Goal: Transaction & Acquisition: Purchase product/service

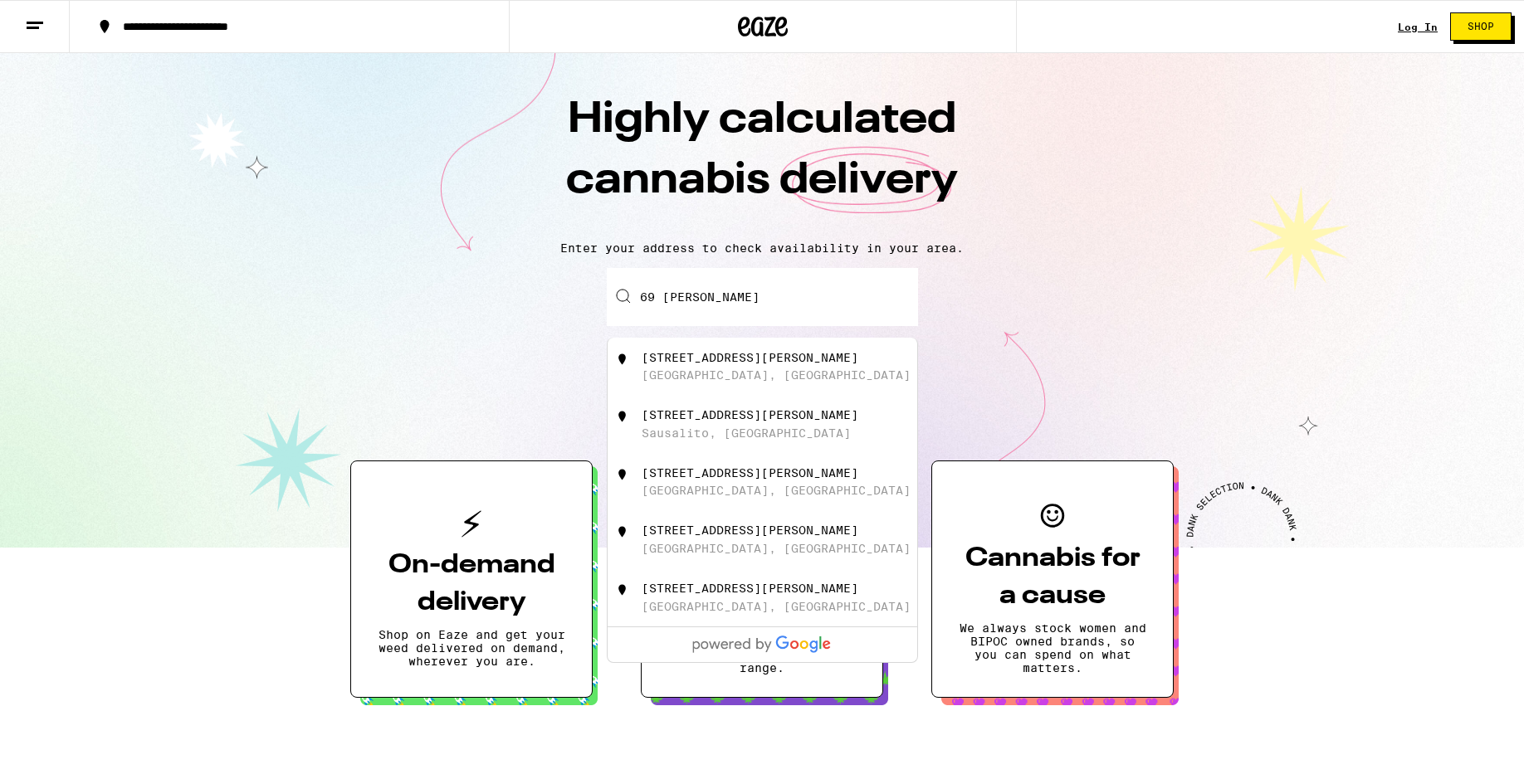
click at [731, 440] on div "Sausalito, [GEOGRAPHIC_DATA]" at bounding box center [746, 433] width 209 height 13
type input "[STREET_ADDRESS][PERSON_NAME]"
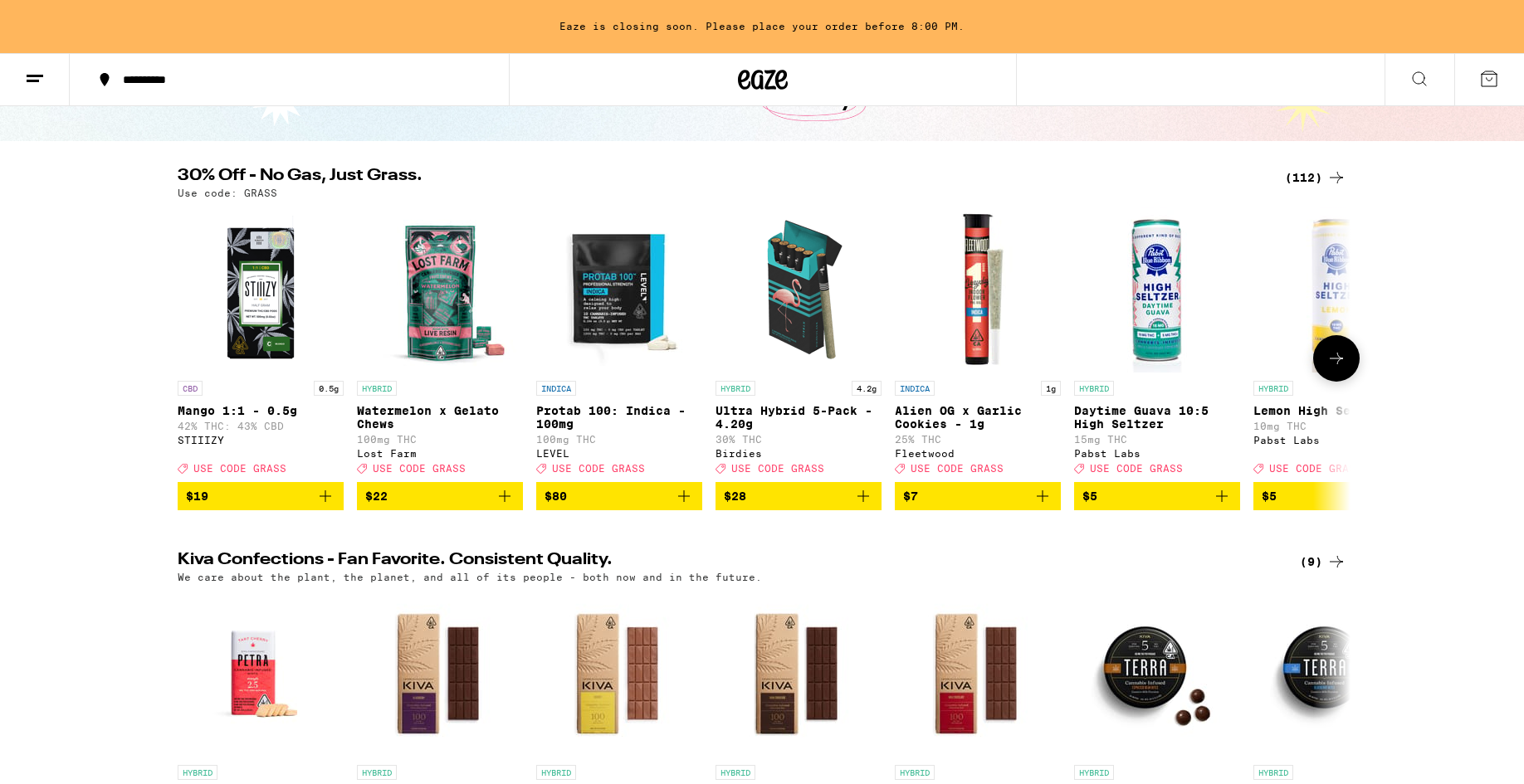
scroll to position [132, 0]
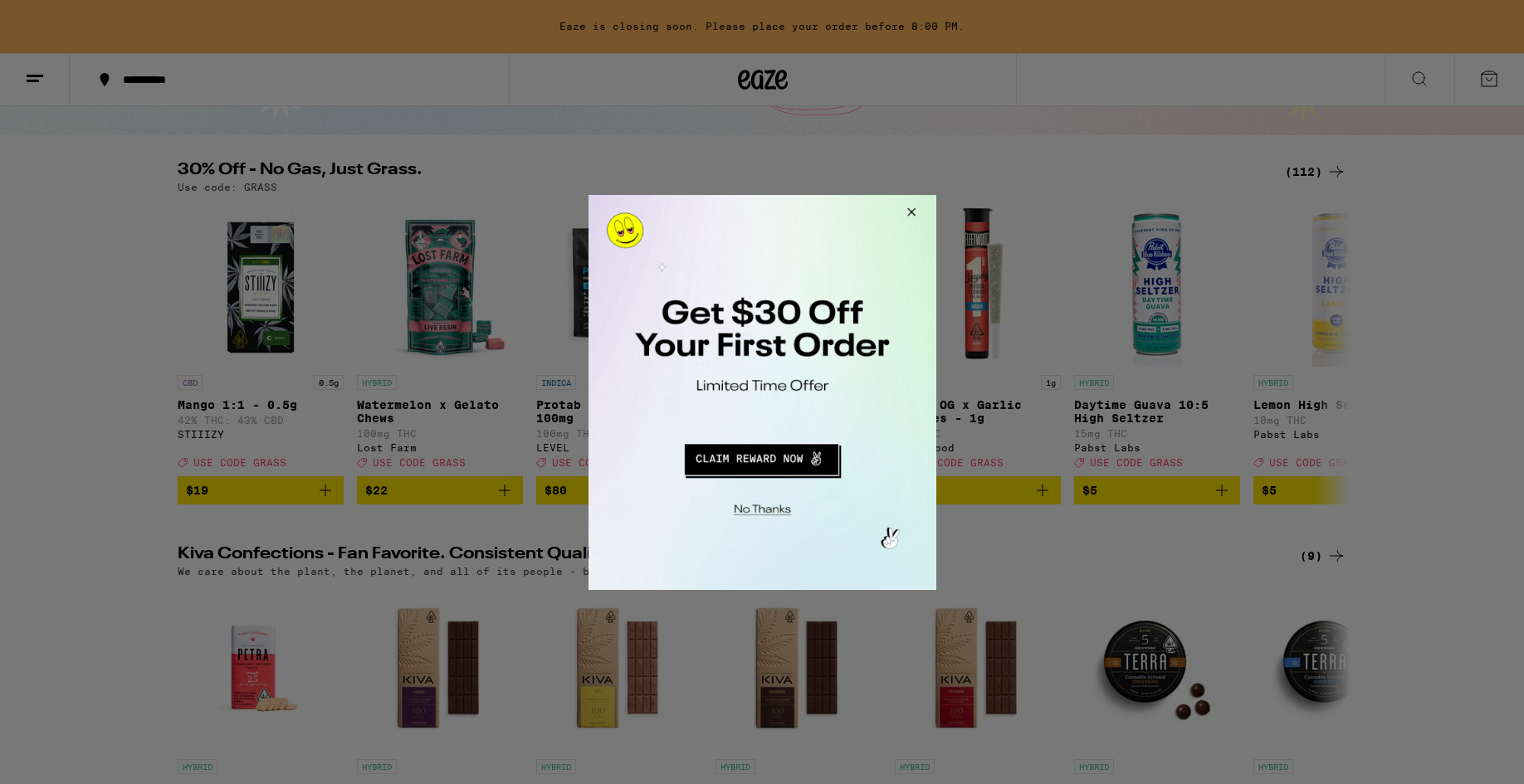
click at [784, 457] on button "Redirect to URL" at bounding box center [759, 456] width 288 height 40
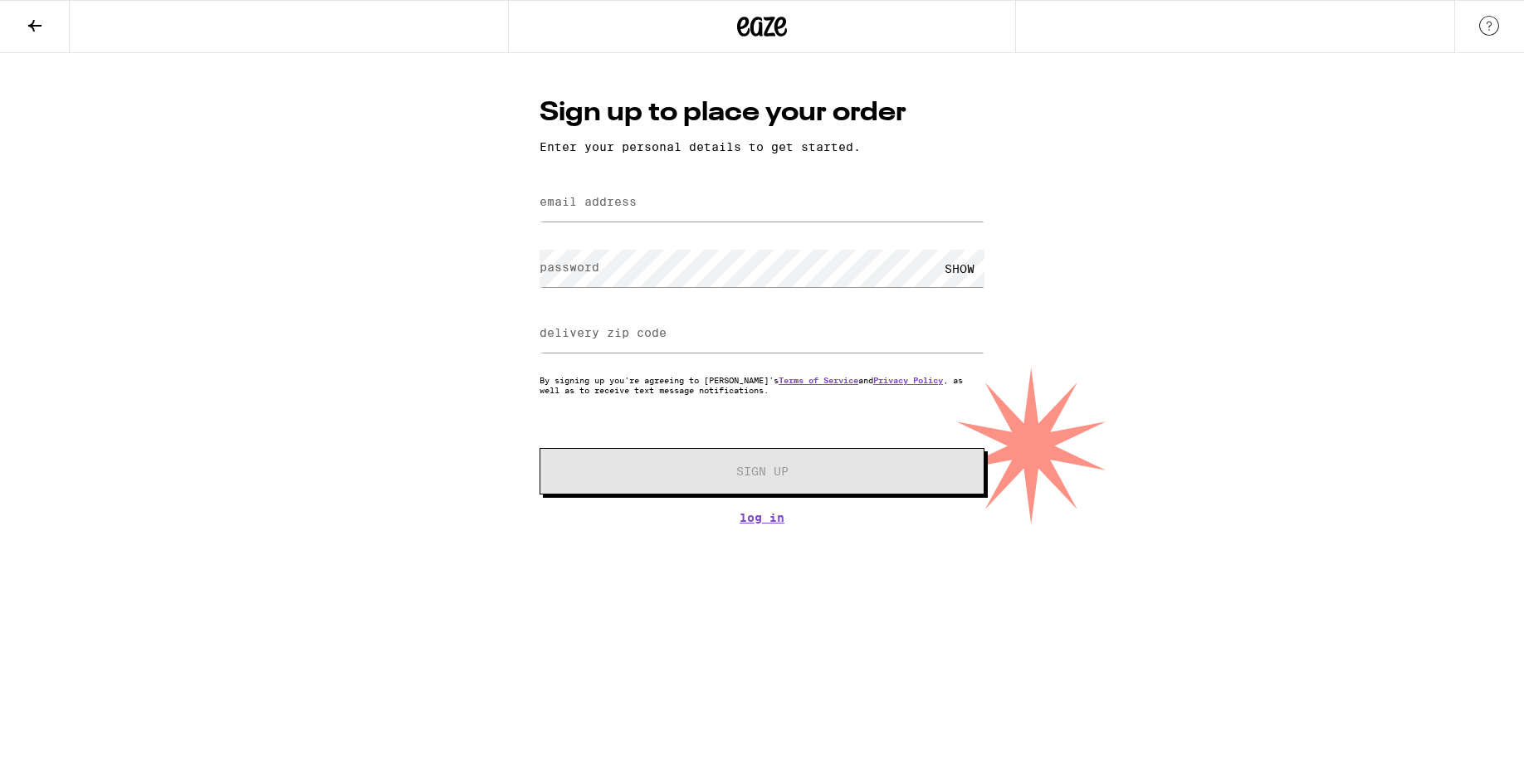
click at [769, 514] on div "Sign up to place your order Enter your personal details to get started. email a…" at bounding box center [762, 309] width 478 height 429
click at [766, 524] on link "Log In" at bounding box center [761, 517] width 445 height 13
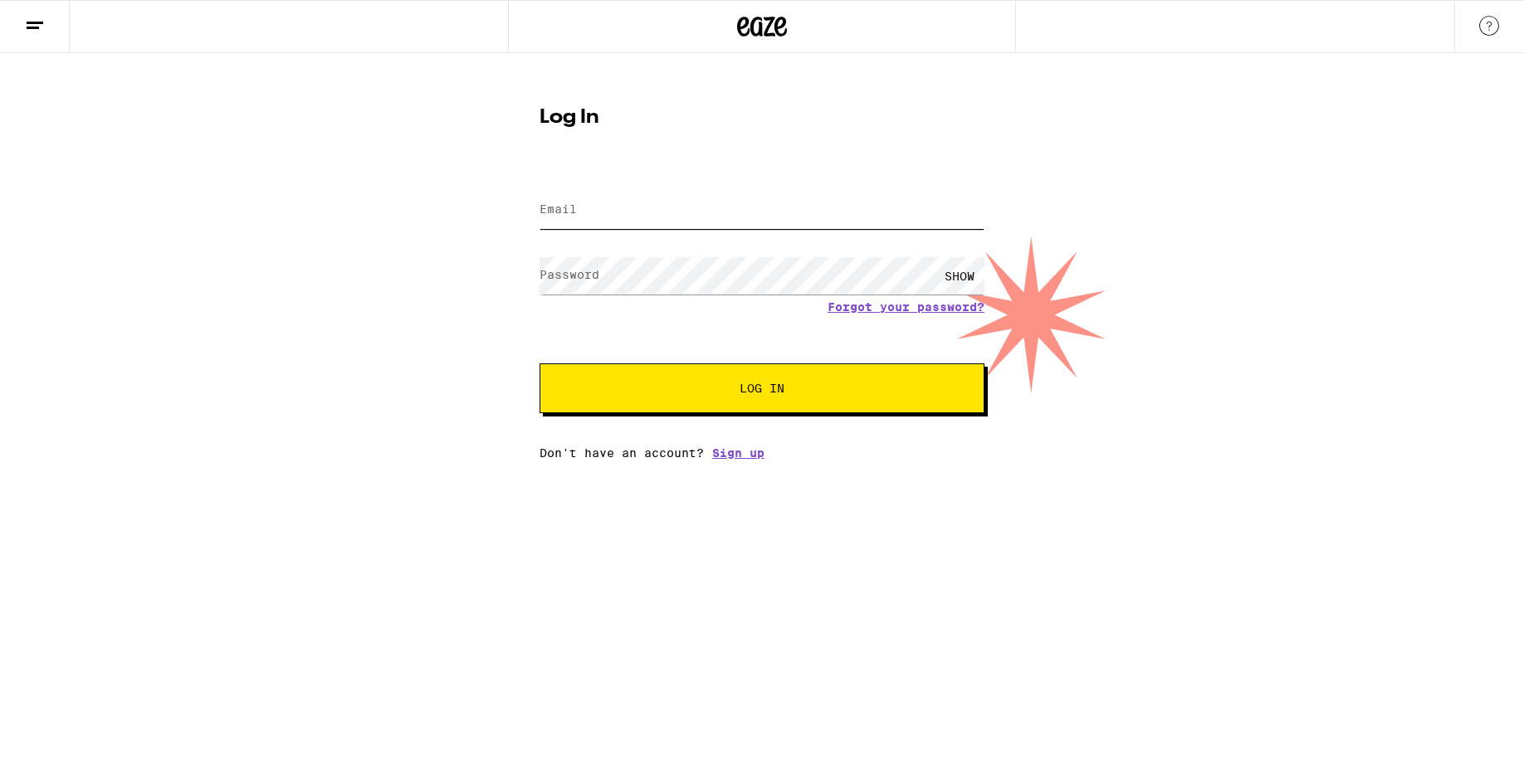
type input "karriemhonor@gmail.com"
click at [756, 394] on span "Log In" at bounding box center [762, 388] width 45 height 12
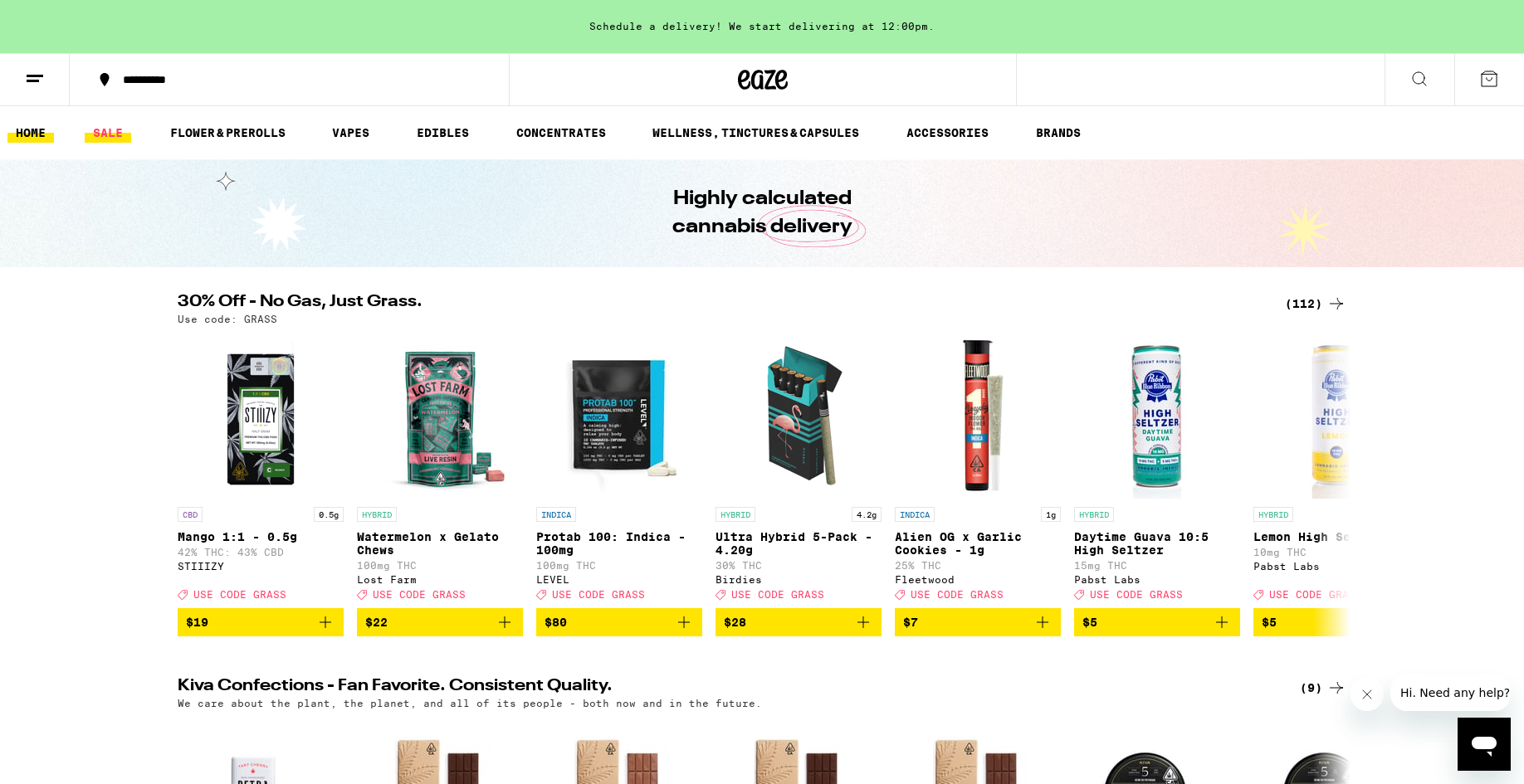
click at [112, 128] on link "SALE" at bounding box center [108, 133] width 47 height 20
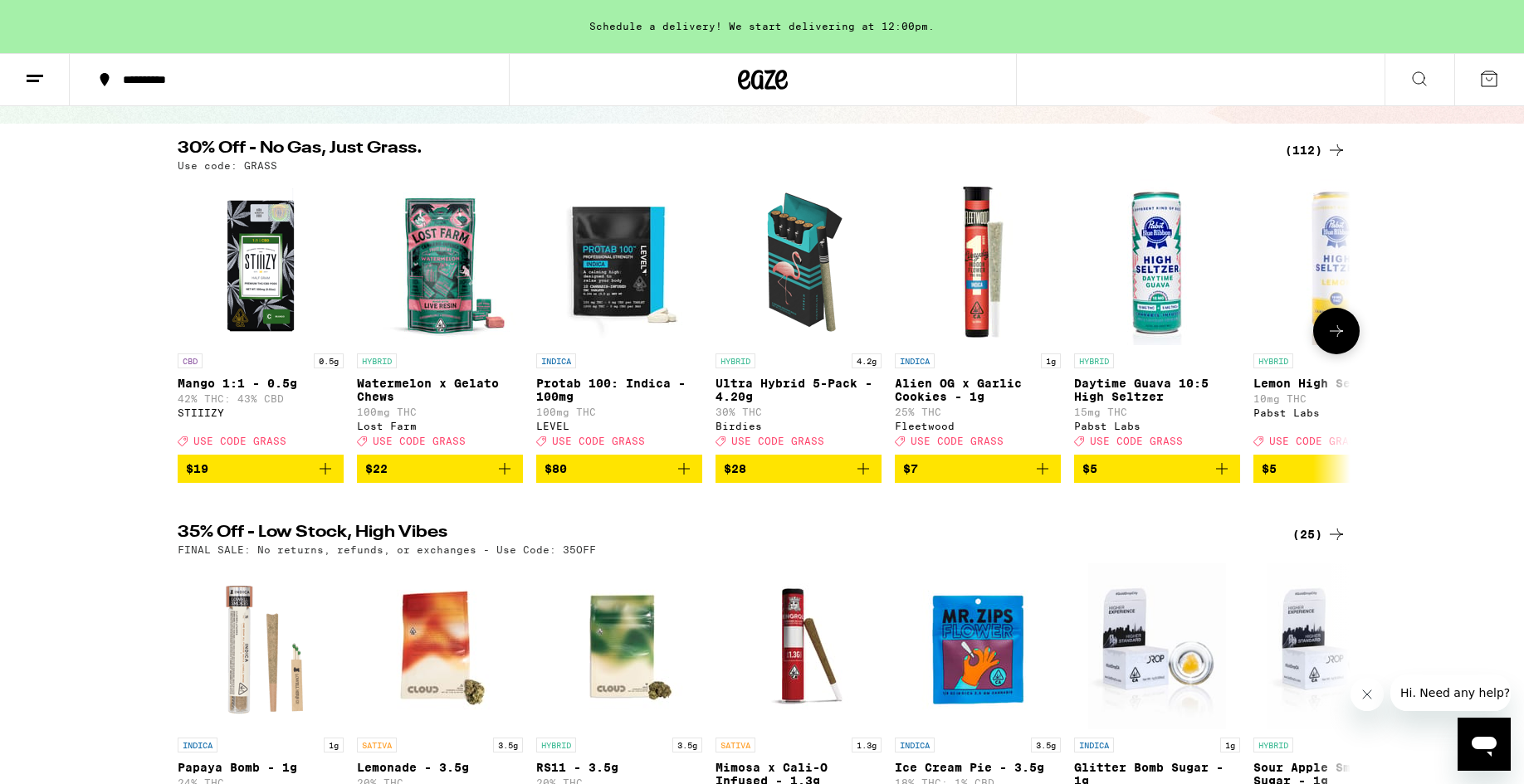
scroll to position [144, 0]
click at [1298, 147] on div "(112)" at bounding box center [1316, 150] width 61 height 20
